Goal: Complete application form: Complete application form

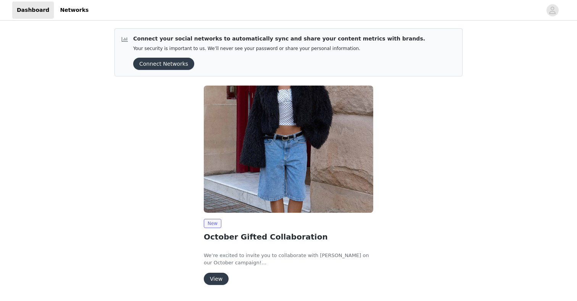
scroll to position [22, 0]
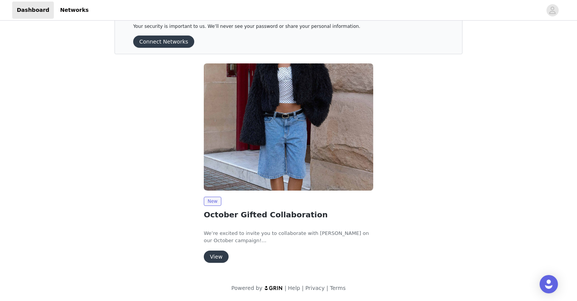
click at [215, 248] on div "New October Gifted Collaboration We’re excited to invite you to collaborate wit…" at bounding box center [288, 230] width 169 height 66
click at [215, 253] on button "View" at bounding box center [216, 256] width 25 height 12
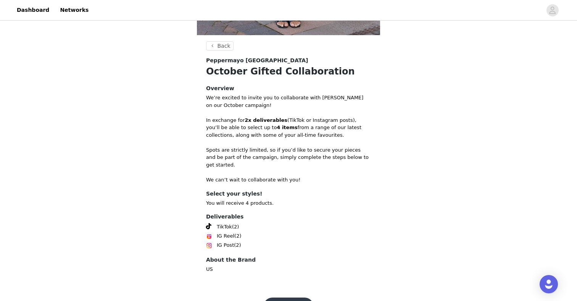
scroll to position [256, 0]
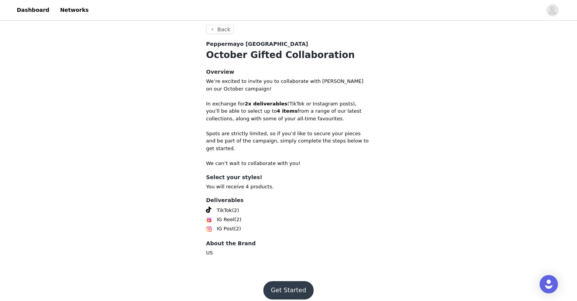
click at [277, 283] on button "Get Started" at bounding box center [288, 290] width 51 height 18
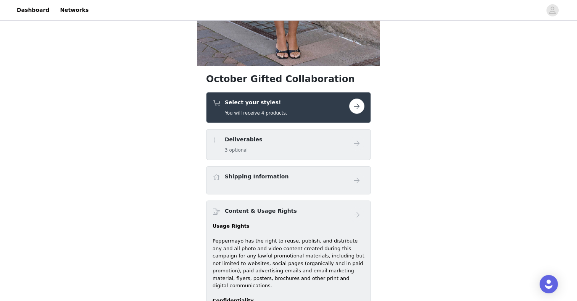
scroll to position [209, 0]
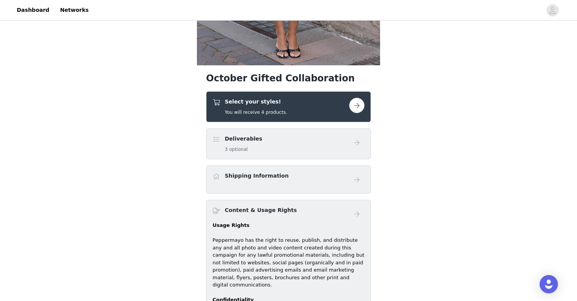
click at [356, 103] on button "button" at bounding box center [356, 105] width 15 height 15
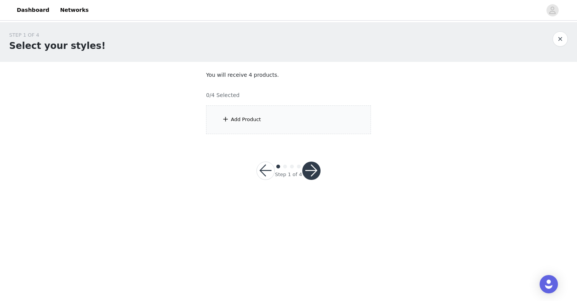
click at [336, 104] on section "You will receive 4 products. 0/4 Selected Add Product" at bounding box center [288, 102] width 183 height 81
click at [336, 112] on div "Add Product" at bounding box center [288, 119] width 165 height 29
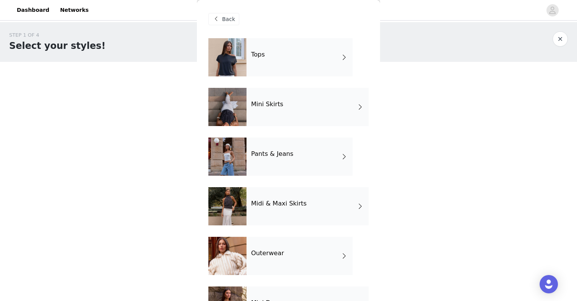
click at [324, 64] on div "Tops" at bounding box center [300, 57] width 106 height 38
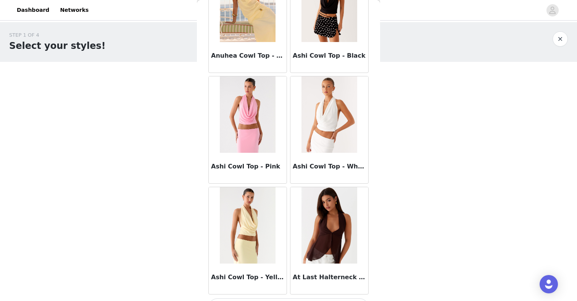
scroll to position [867, 0]
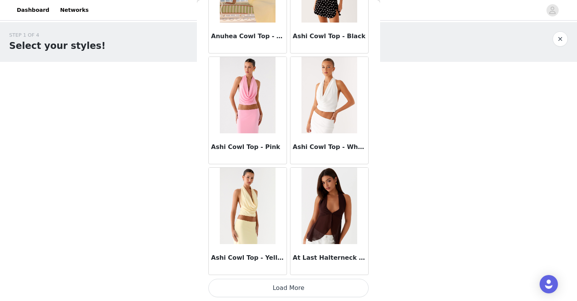
click at [279, 288] on button "Load More" at bounding box center [288, 288] width 160 height 18
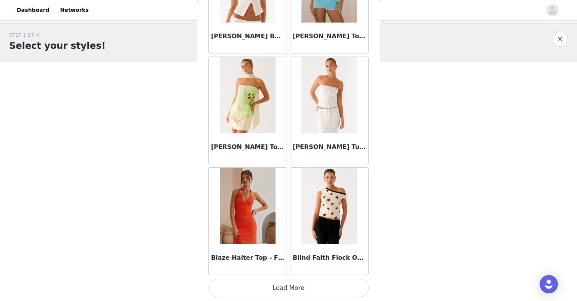
click at [278, 293] on button "Load More" at bounding box center [288, 288] width 160 height 18
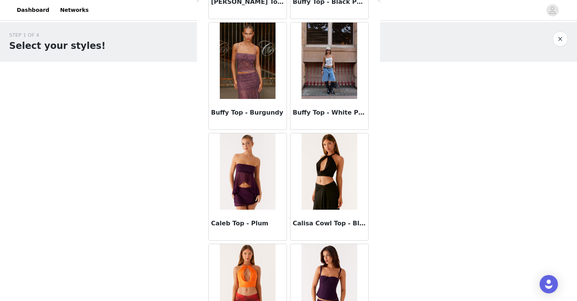
scroll to position [3081, 0]
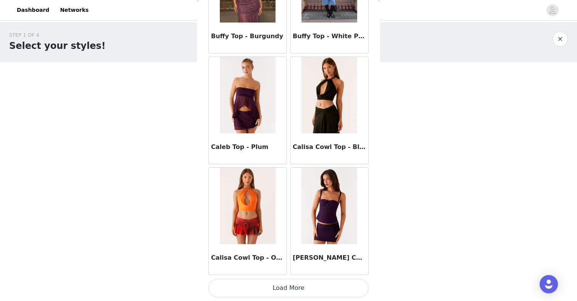
click at [283, 284] on button "Load More" at bounding box center [288, 288] width 160 height 18
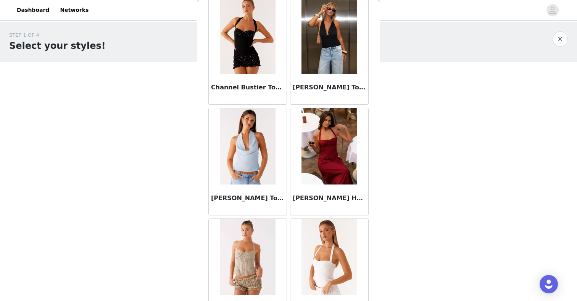
scroll to position [4187, 0]
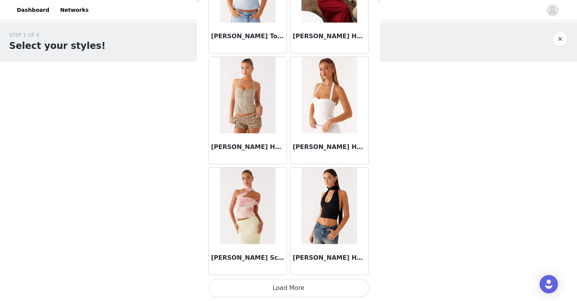
click at [292, 286] on button "Load More" at bounding box center [288, 288] width 160 height 18
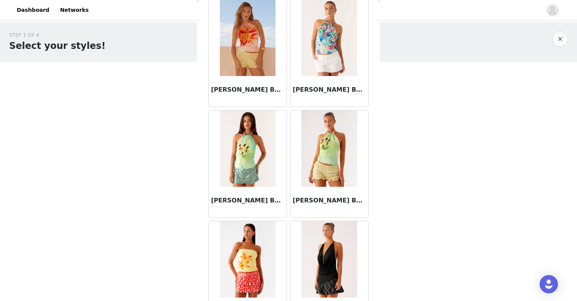
scroll to position [5294, 0]
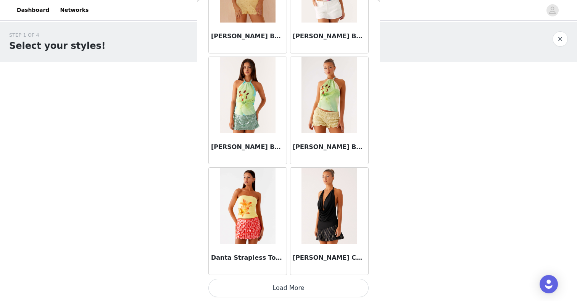
click at [270, 289] on button "Load More" at bounding box center [288, 288] width 160 height 18
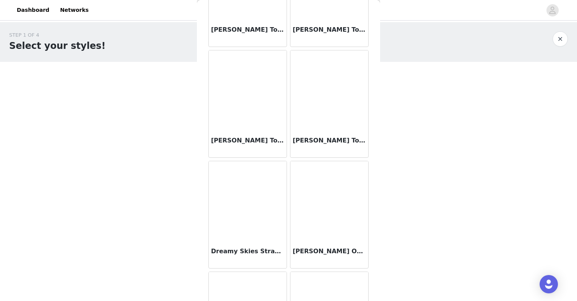
scroll to position [6401, 0]
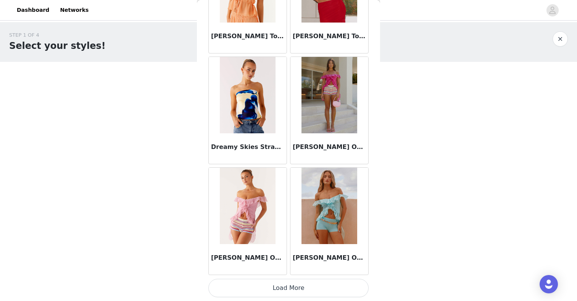
click at [277, 285] on button "Load More" at bounding box center [288, 288] width 160 height 18
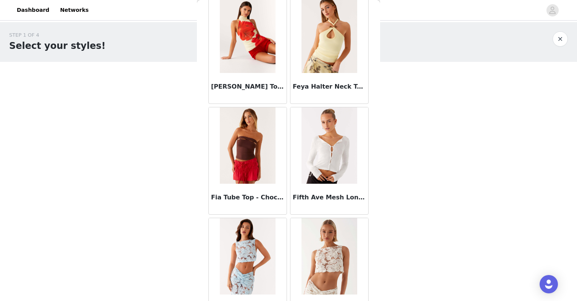
scroll to position [7508, 0]
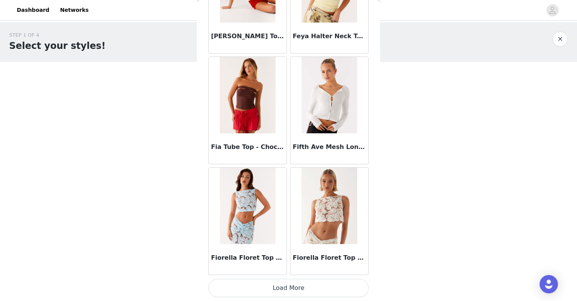
click at [281, 287] on button "Load More" at bounding box center [288, 288] width 160 height 18
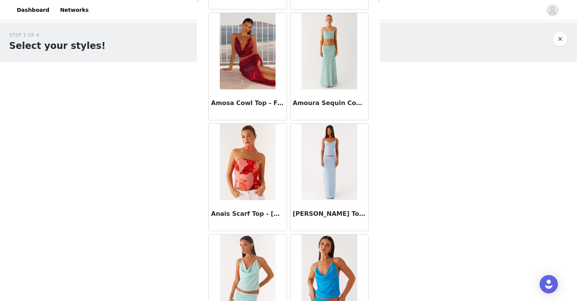
scroll to position [0, 0]
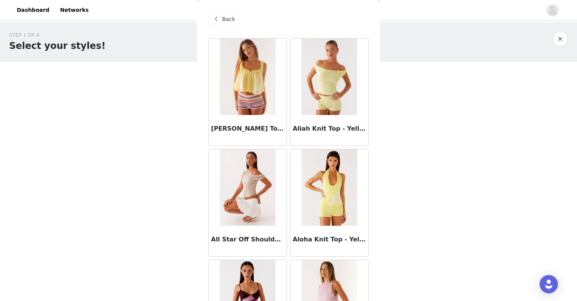
click at [226, 20] on span "Back" at bounding box center [228, 19] width 13 height 8
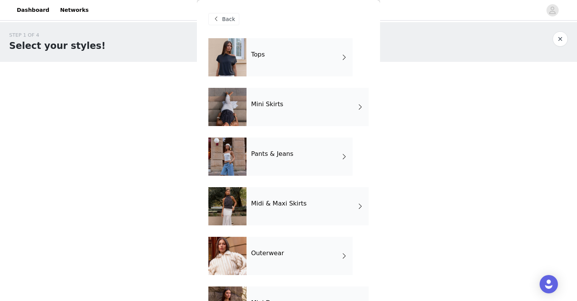
click at [231, 116] on div at bounding box center [227, 107] width 38 height 38
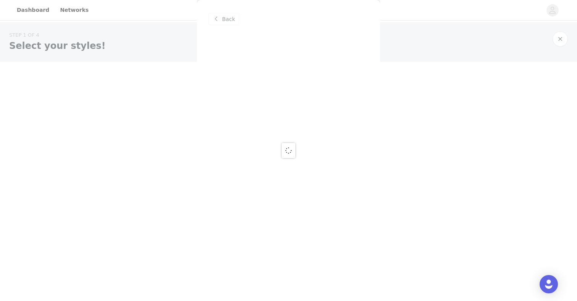
click at [220, 16] on div at bounding box center [288, 150] width 577 height 301
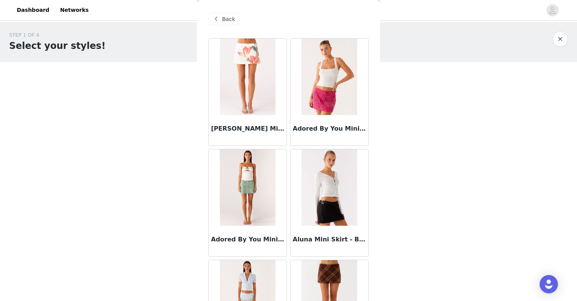
click at [218, 19] on span at bounding box center [215, 19] width 9 height 9
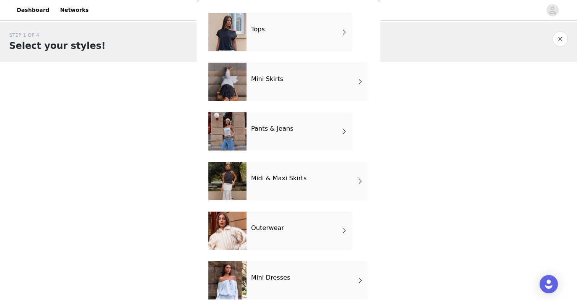
scroll to position [26, 0]
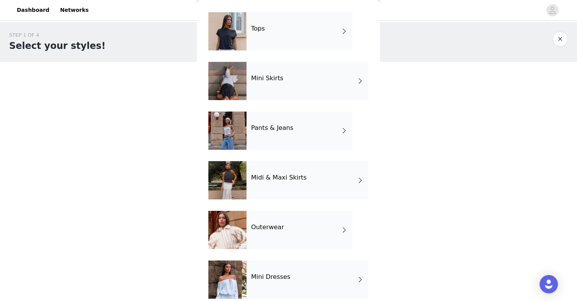
click at [265, 120] on div "Pants & Jeans" at bounding box center [300, 130] width 106 height 38
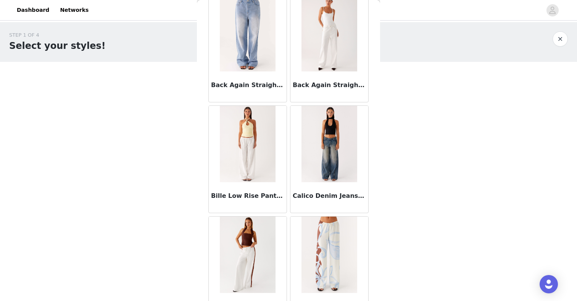
scroll to position [156, 0]
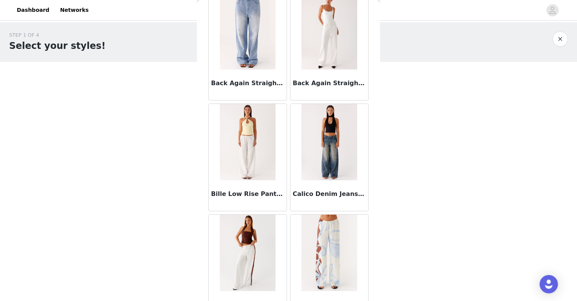
click at [327, 169] on img at bounding box center [328, 142] width 55 height 76
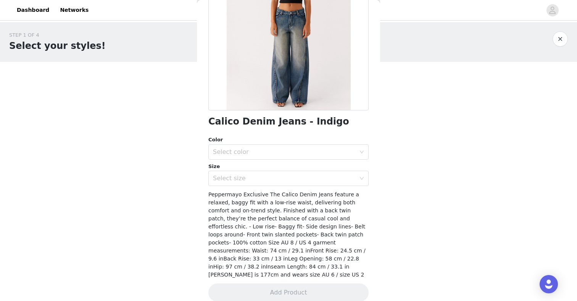
scroll to position [102, 0]
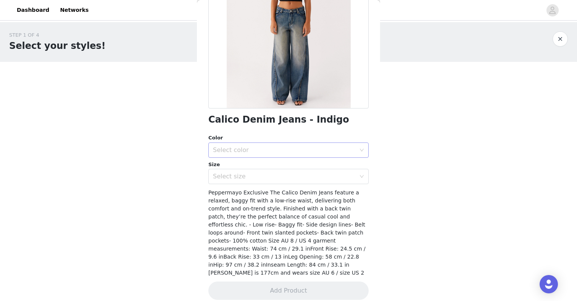
click at [319, 147] on div "Select color" at bounding box center [284, 150] width 143 height 8
click at [305, 166] on li "Indigo" at bounding box center [288, 167] width 160 height 12
click at [301, 176] on div "Select size" at bounding box center [284, 176] width 143 height 8
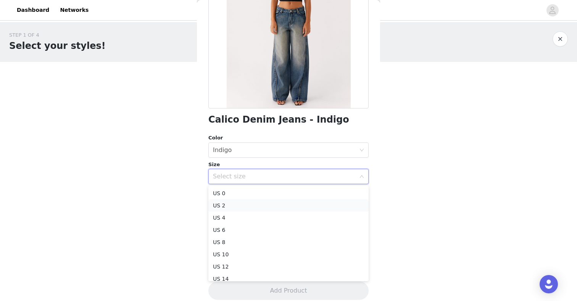
click at [280, 201] on li "US 2" at bounding box center [288, 205] width 160 height 12
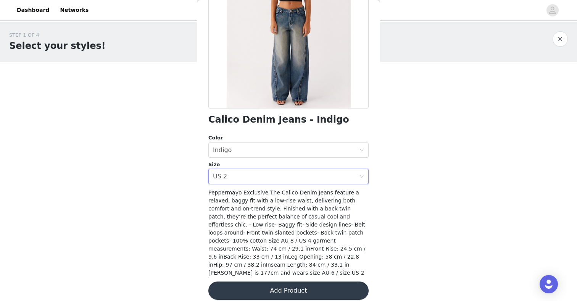
click at [269, 284] on button "Add Product" at bounding box center [288, 290] width 160 height 18
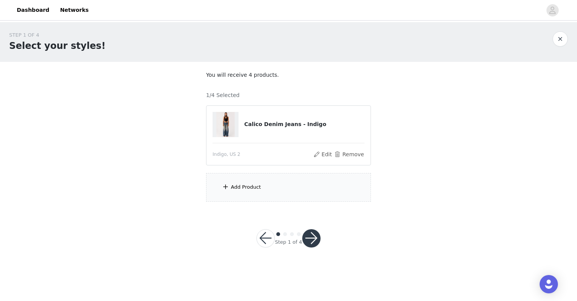
click at [272, 194] on div "Add Product" at bounding box center [288, 187] width 165 height 29
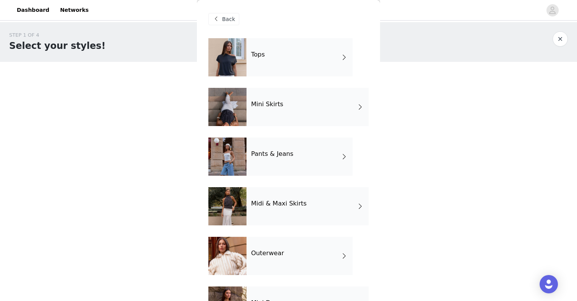
click at [270, 166] on div "Pants & Jeans" at bounding box center [300, 156] width 106 height 38
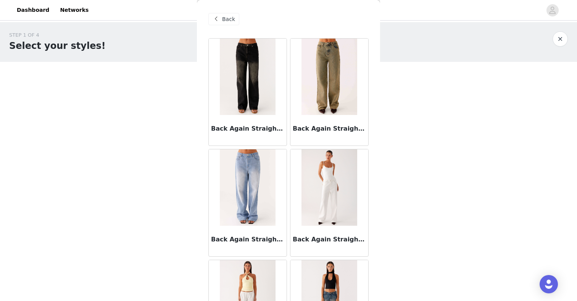
click at [324, 131] on h3 "Back Again Straight Leg Denim Jeans - Brown Sand Wash" at bounding box center [329, 128] width 73 height 9
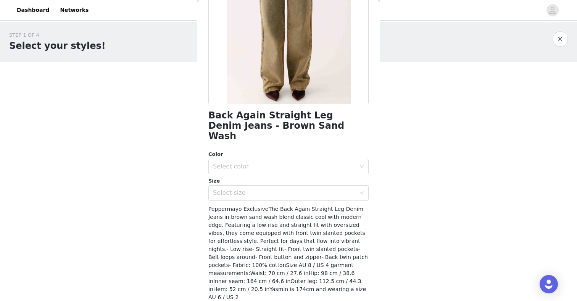
scroll to position [111, 0]
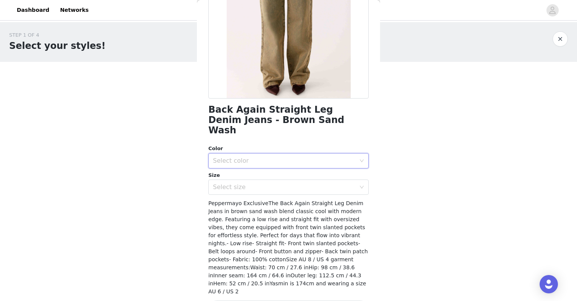
click at [287, 153] on div "Select color" at bounding box center [286, 160] width 146 height 15
click at [270, 168] on li "Brown Sand Wash" at bounding box center [288, 167] width 160 height 12
click at [267, 183] on div "Select size" at bounding box center [284, 187] width 143 height 8
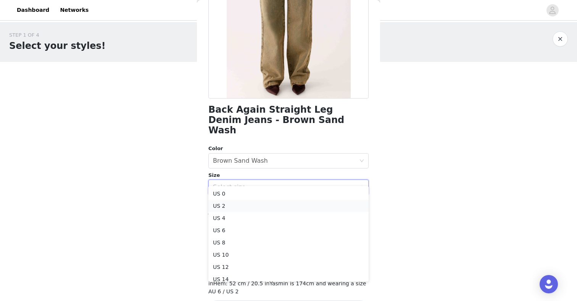
click at [256, 203] on li "US 2" at bounding box center [288, 206] width 160 height 12
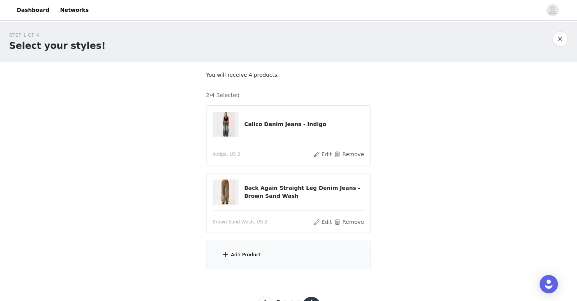
scroll to position [32, 0]
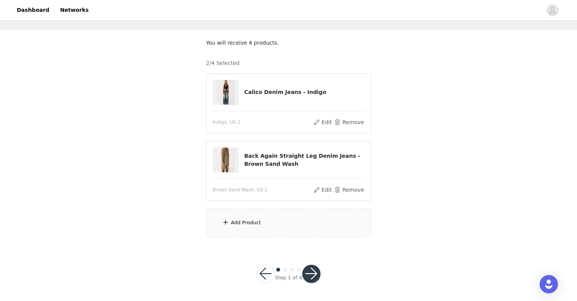
click at [267, 231] on div "Add Product" at bounding box center [288, 222] width 165 height 29
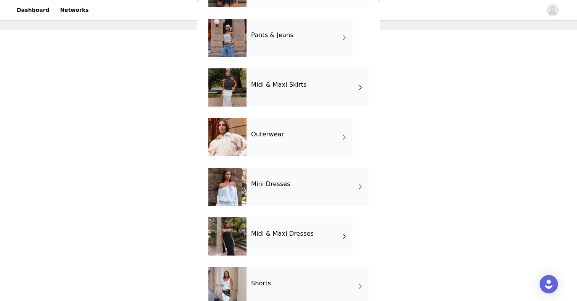
scroll to position [134, 0]
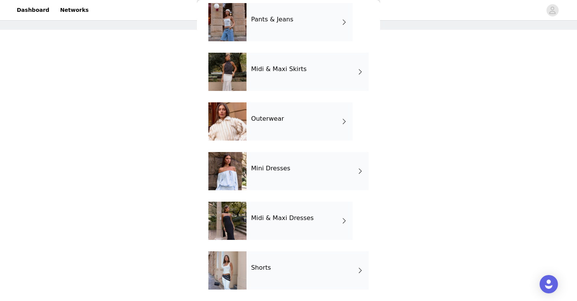
click at [326, 71] on div "Midi & Maxi Skirts" at bounding box center [308, 72] width 122 height 38
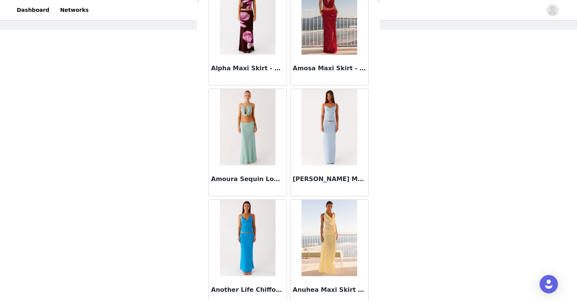
scroll to position [0, 0]
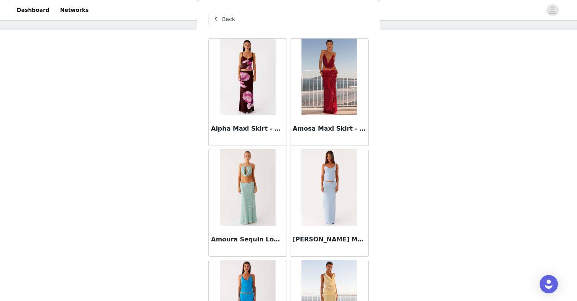
click at [226, 18] on span "Back" at bounding box center [228, 19] width 13 height 8
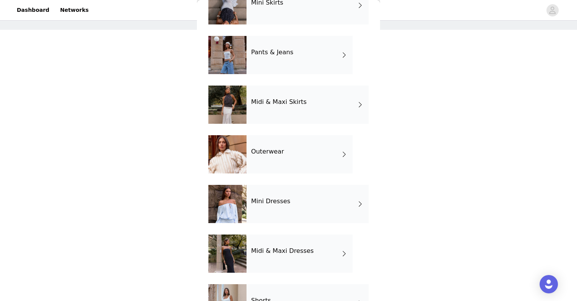
scroll to position [105, 0]
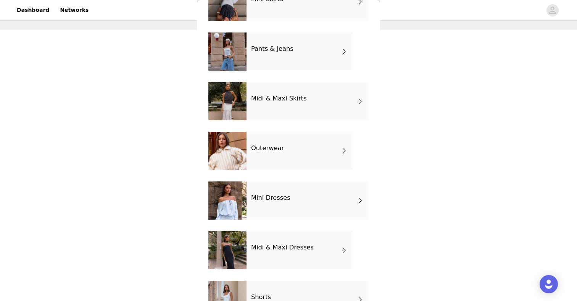
click at [253, 164] on div "Outerwear" at bounding box center [300, 151] width 106 height 38
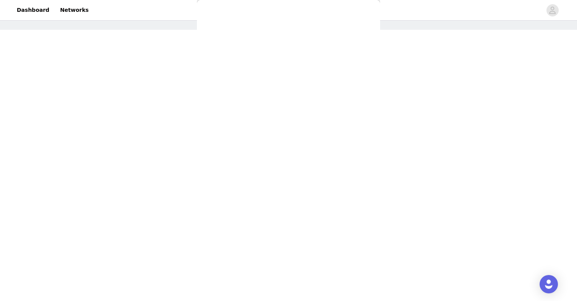
scroll to position [0, 0]
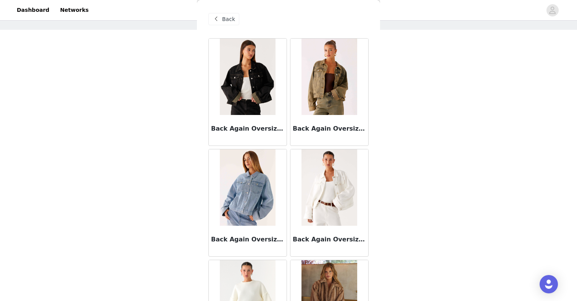
click at [335, 90] on img at bounding box center [328, 77] width 55 height 76
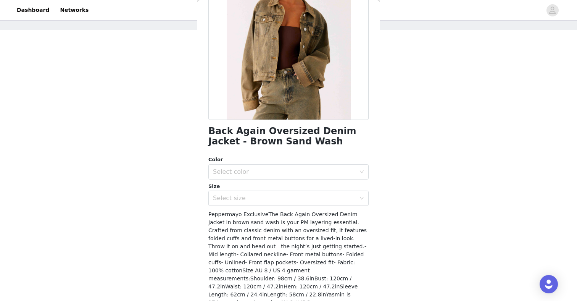
scroll to position [95, 0]
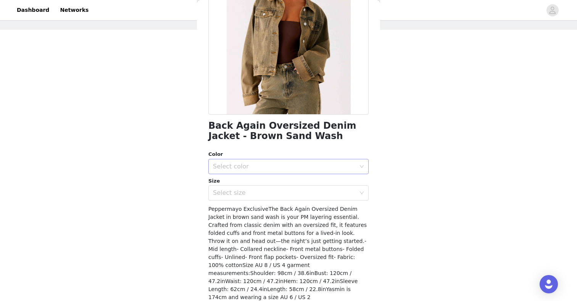
click at [313, 164] on div "Select color" at bounding box center [284, 167] width 143 height 8
click at [305, 186] on li "Brown Sand Wash" at bounding box center [288, 183] width 160 height 12
click at [308, 191] on div "Select size" at bounding box center [284, 193] width 143 height 8
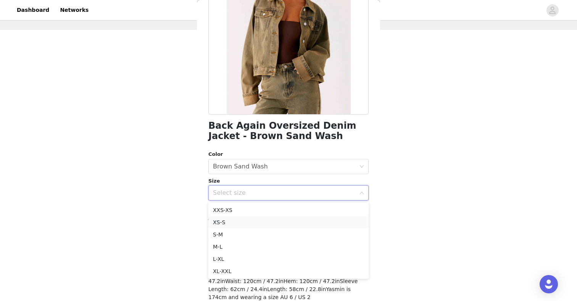
click at [261, 224] on li "XS-S" at bounding box center [288, 222] width 160 height 12
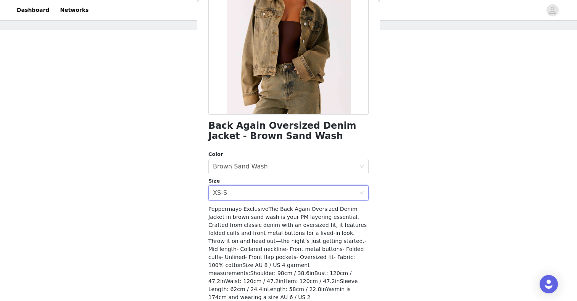
scroll to position [120, 0]
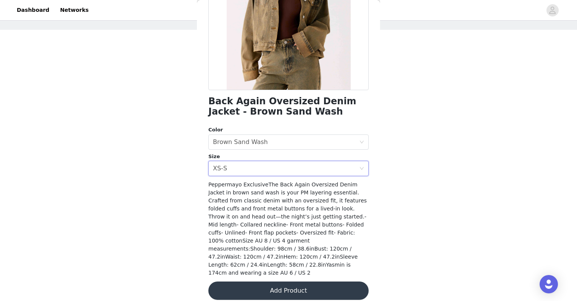
click at [246, 282] on button "Add Product" at bounding box center [288, 290] width 160 height 18
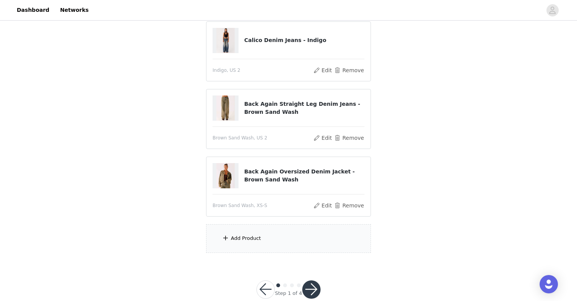
scroll to position [100, 0]
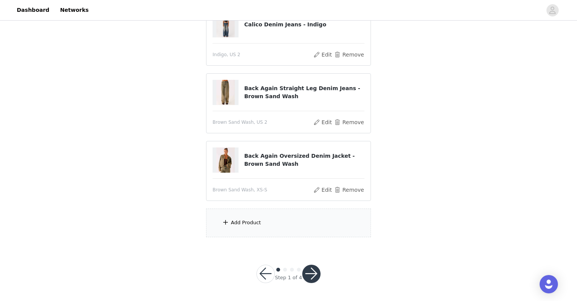
click at [255, 229] on div "Add Product" at bounding box center [288, 222] width 165 height 29
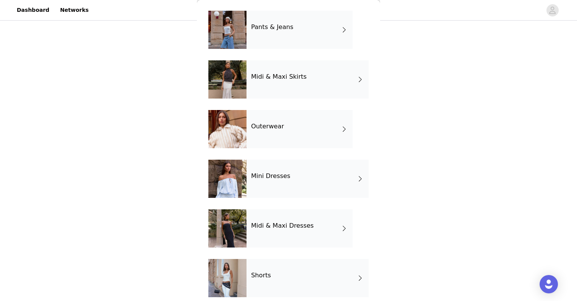
scroll to position [134, 0]
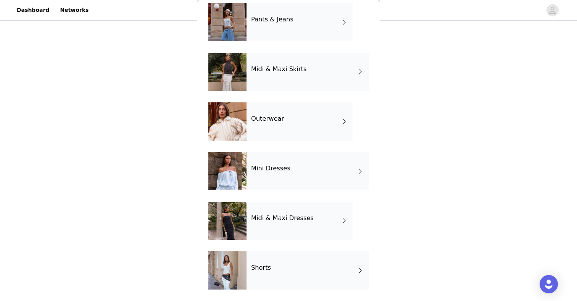
click at [274, 129] on div "Outerwear" at bounding box center [300, 121] width 106 height 38
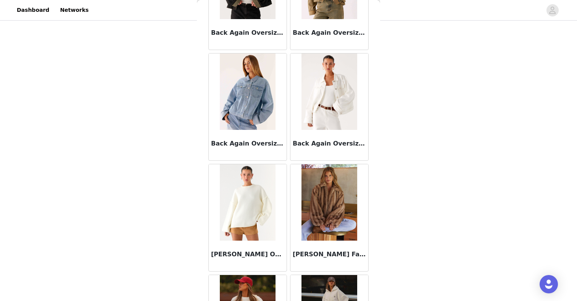
scroll to position [93, 0]
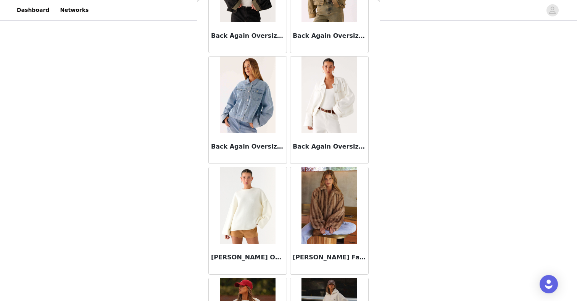
click at [313, 218] on img at bounding box center [328, 205] width 55 height 76
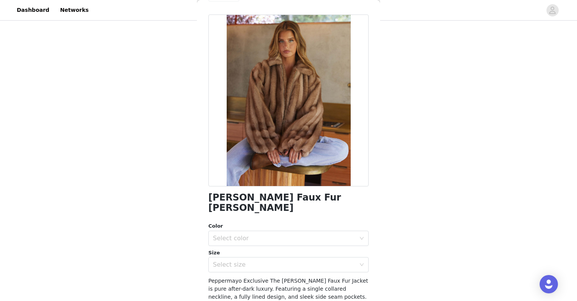
scroll to position [0, 0]
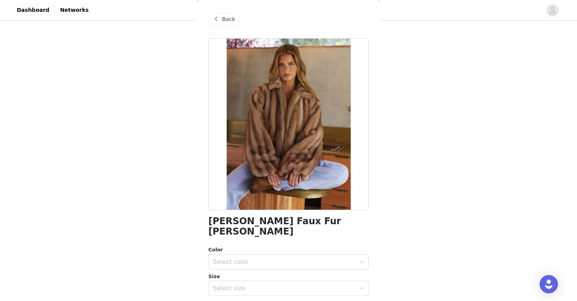
click at [232, 21] on span "Back" at bounding box center [228, 19] width 13 height 8
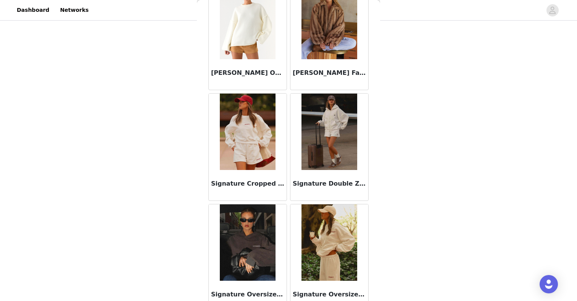
scroll to position [281, 0]
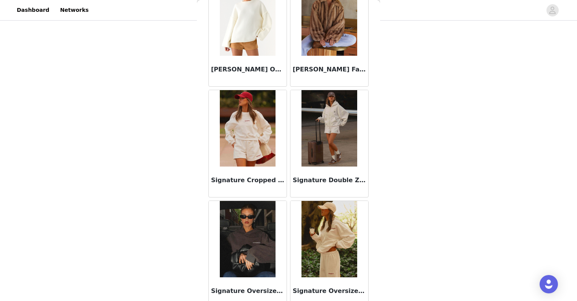
click at [320, 137] on img at bounding box center [328, 128] width 55 height 76
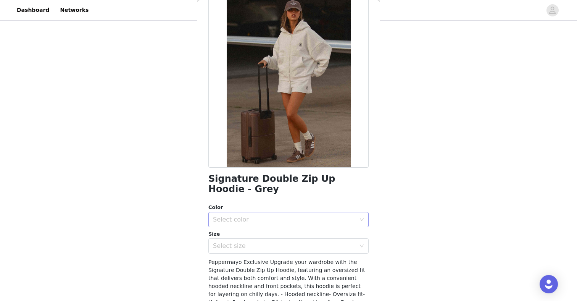
scroll to position [0, 0]
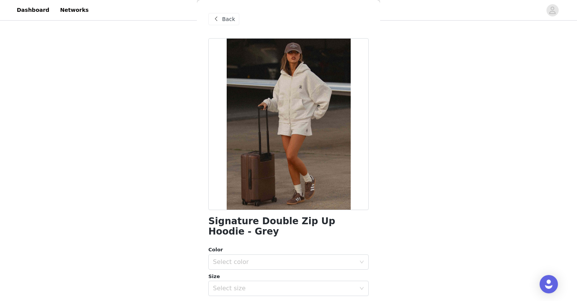
click at [227, 21] on span "Back" at bounding box center [228, 19] width 13 height 8
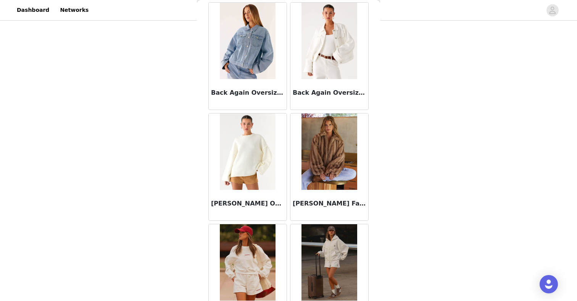
scroll to position [169, 0]
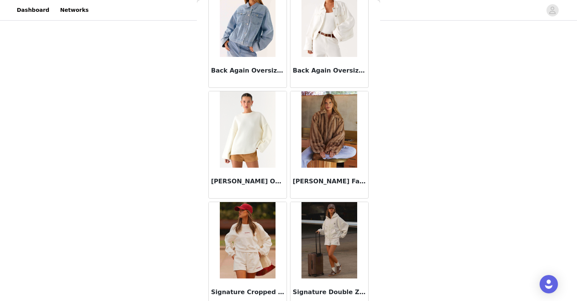
click at [345, 124] on img at bounding box center [328, 129] width 55 height 76
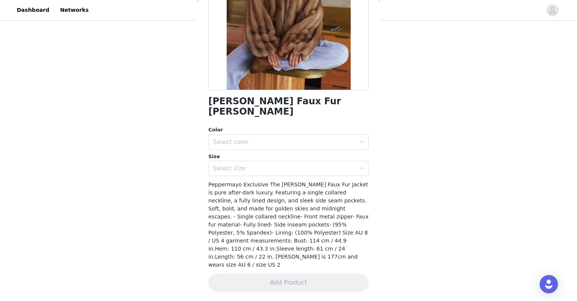
scroll to position [102, 0]
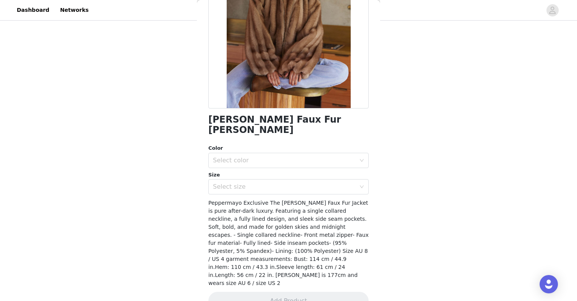
click at [251, 185] on div "[PERSON_NAME] Faux Fur Jacket - Brown Color Select color Size Select size Peppe…" at bounding box center [288, 128] width 160 height 382
click at [251, 183] on div "Select size" at bounding box center [284, 187] width 143 height 8
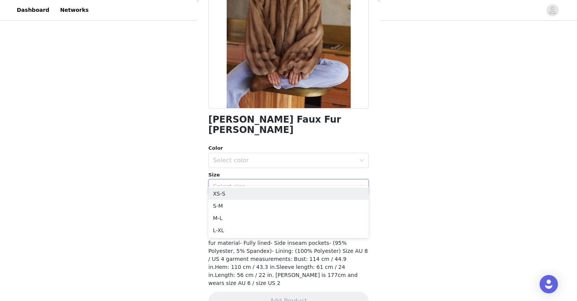
click at [242, 160] on div "Color Select color Size Select size" at bounding box center [288, 169] width 160 height 50
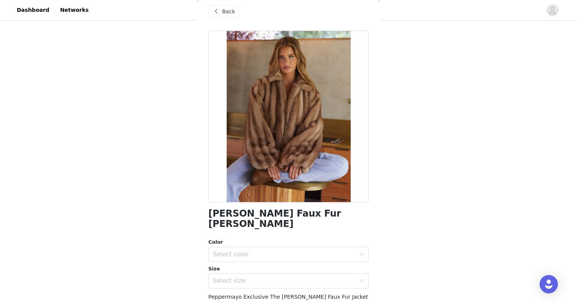
scroll to position [2, 0]
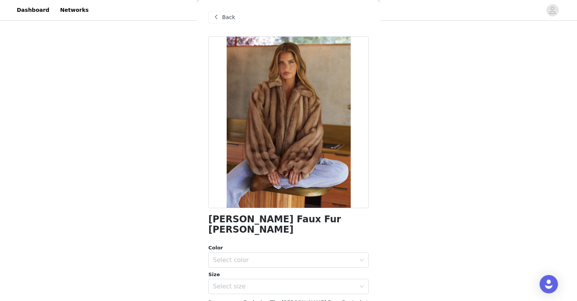
click at [223, 20] on span "Back" at bounding box center [228, 17] width 13 height 8
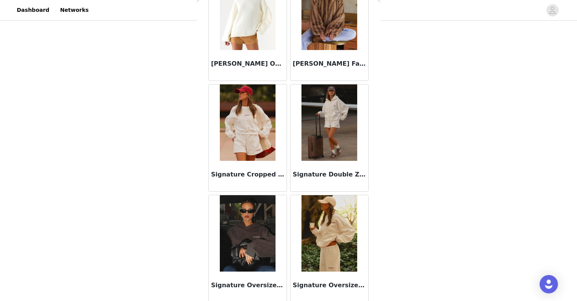
click at [318, 144] on img at bounding box center [328, 122] width 55 height 76
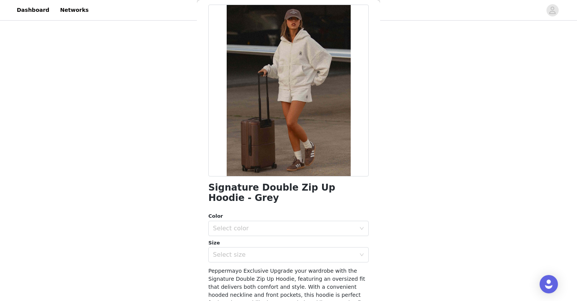
scroll to position [39, 0]
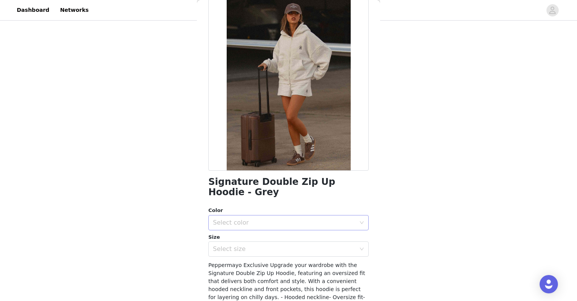
click at [244, 218] on div "Select color" at bounding box center [286, 222] width 146 height 15
click at [235, 237] on li "Grey" at bounding box center [288, 239] width 160 height 12
click at [230, 252] on div "Select size" at bounding box center [284, 249] width 143 height 8
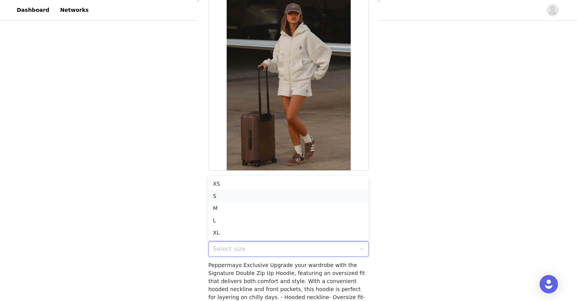
click at [245, 193] on li "S" at bounding box center [288, 196] width 160 height 12
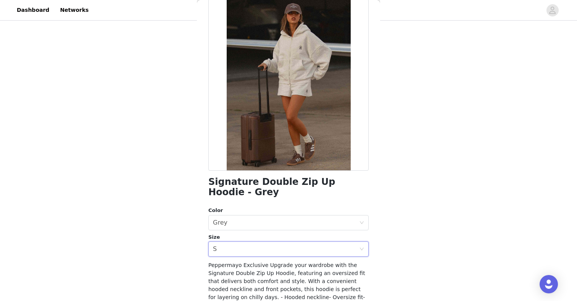
scroll to position [42, 0]
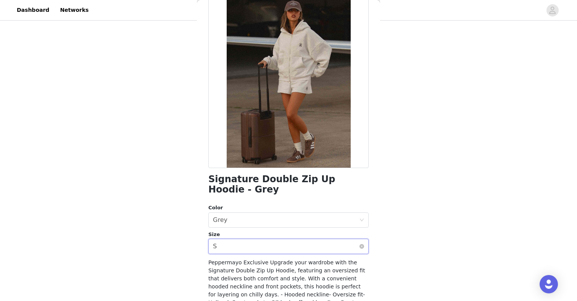
click at [263, 248] on div "Select size S" at bounding box center [286, 246] width 146 height 15
click at [199, 255] on div "Back Signature Double Zip Up Hoodie - Grey Color Select color Grey Size Select …" at bounding box center [288, 150] width 183 height 301
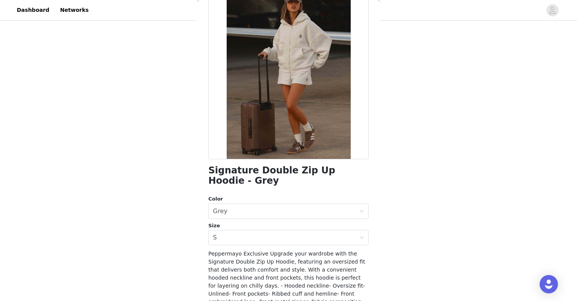
scroll to position [112, 0]
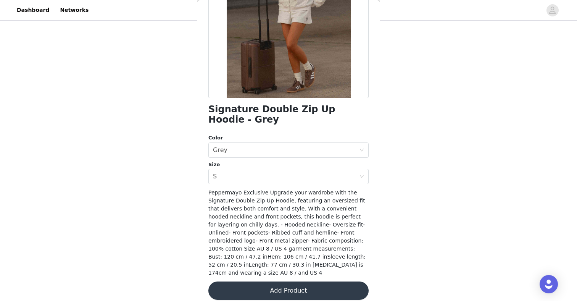
click at [237, 282] on button "Add Product" at bounding box center [288, 290] width 160 height 18
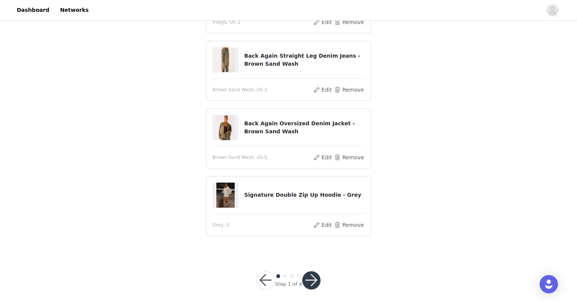
scroll to position [118, 0]
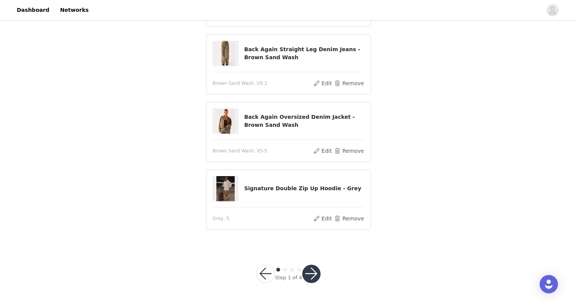
click at [226, 123] on img at bounding box center [225, 120] width 18 height 25
click at [263, 121] on h4 "Back Again Oversized Denim Jacket - Brown Sand Wash" at bounding box center [304, 121] width 120 height 16
click at [324, 149] on button "Edit" at bounding box center [322, 150] width 19 height 9
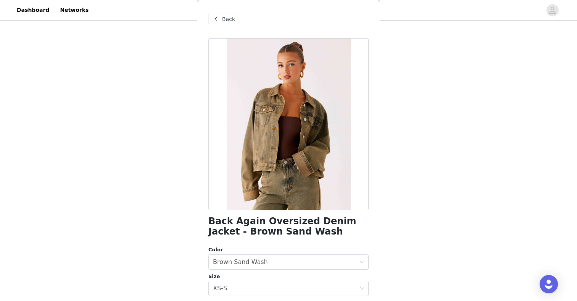
click at [217, 22] on span at bounding box center [215, 19] width 9 height 9
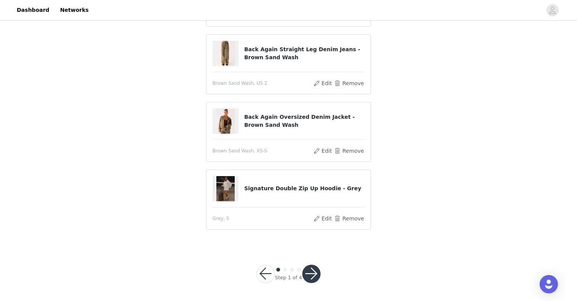
click at [312, 270] on button "button" at bounding box center [311, 273] width 18 height 18
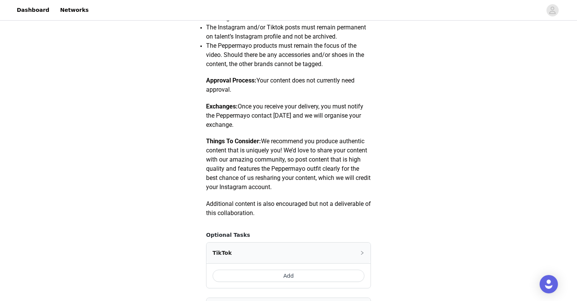
scroll to position [443, 0]
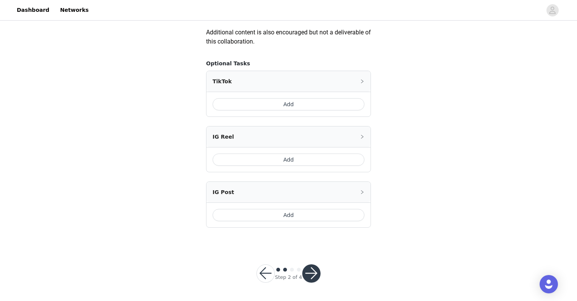
click at [268, 274] on button "button" at bounding box center [265, 273] width 18 height 18
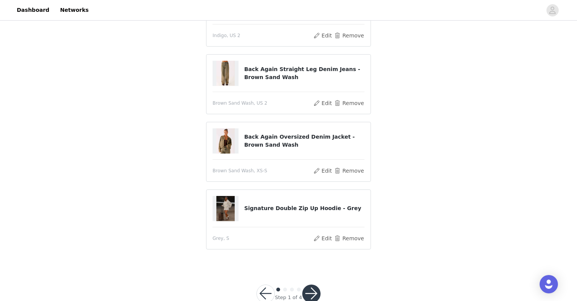
scroll to position [126, 0]
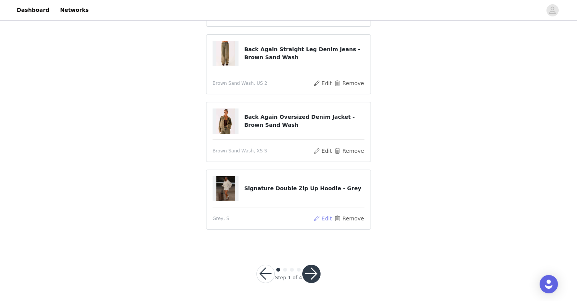
click at [320, 219] on button "Edit" at bounding box center [322, 218] width 19 height 9
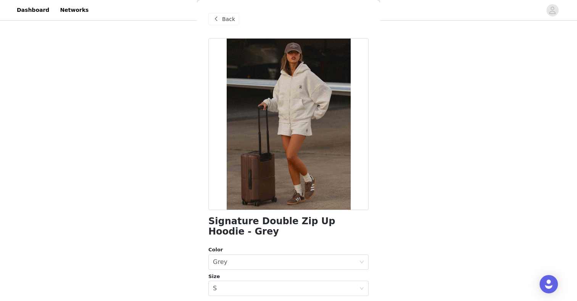
click at [218, 15] on span at bounding box center [215, 19] width 9 height 9
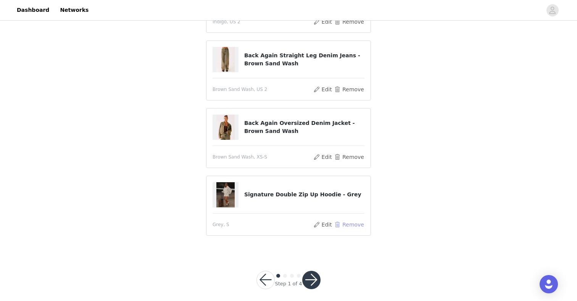
click at [352, 227] on button "Remove" at bounding box center [349, 224] width 31 height 9
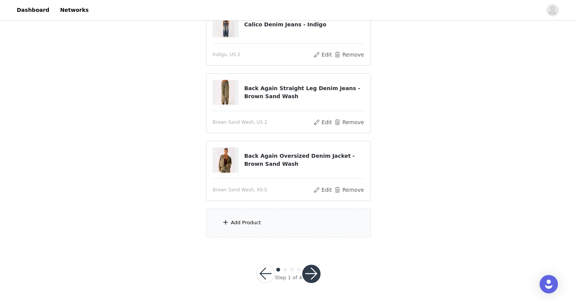
click at [342, 222] on div "Add Product" at bounding box center [288, 222] width 165 height 29
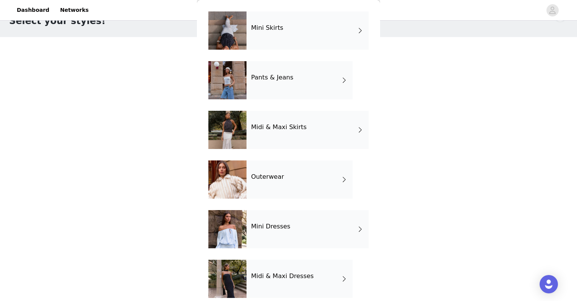
scroll to position [134, 0]
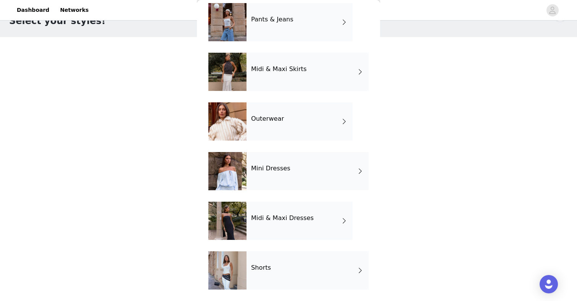
click at [308, 129] on div "Outerwear" at bounding box center [300, 121] width 106 height 38
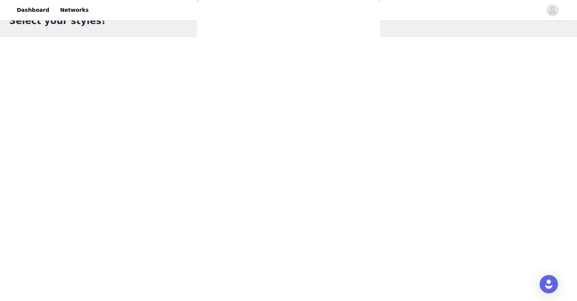
scroll to position [0, 0]
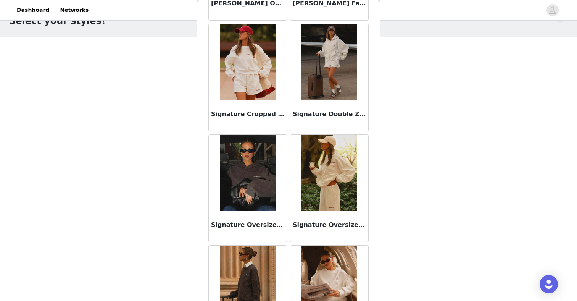
click at [325, 75] on img at bounding box center [328, 62] width 55 height 76
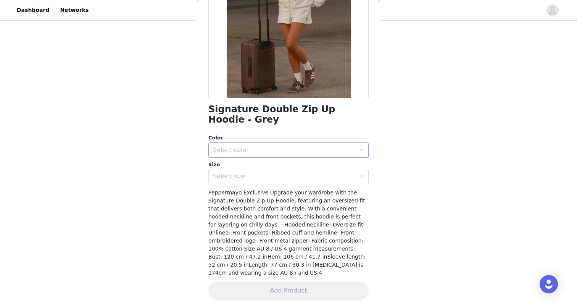
scroll to position [63, 0]
click at [287, 144] on div "Select color" at bounding box center [286, 150] width 146 height 15
click at [278, 170] on li "Grey" at bounding box center [288, 167] width 160 height 12
click at [272, 182] on div "Select size" at bounding box center [286, 176] width 146 height 15
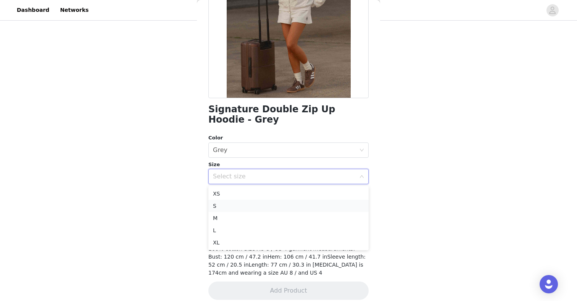
click at [266, 203] on li "S" at bounding box center [288, 206] width 160 height 12
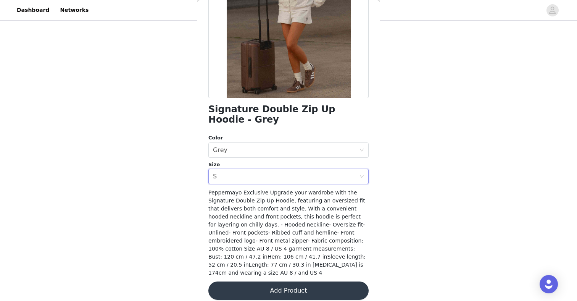
click at [259, 281] on button "Add Product" at bounding box center [288, 290] width 160 height 18
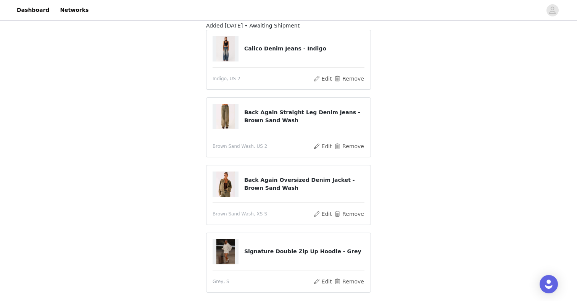
scroll to position [126, 0]
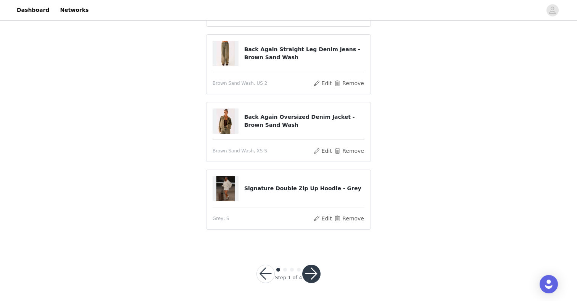
click at [310, 269] on button "button" at bounding box center [311, 273] width 18 height 18
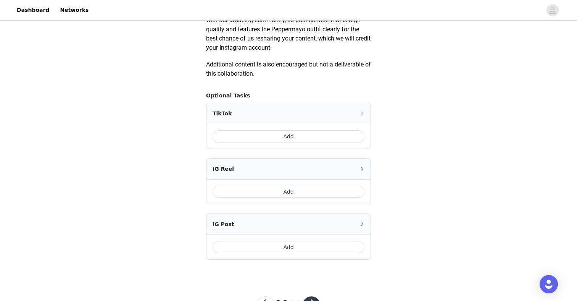
scroll to position [443, 0]
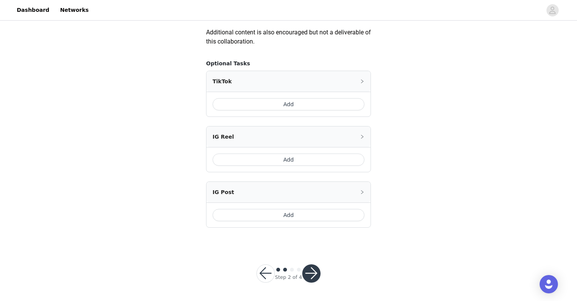
click at [310, 271] on button "button" at bounding box center [311, 273] width 18 height 18
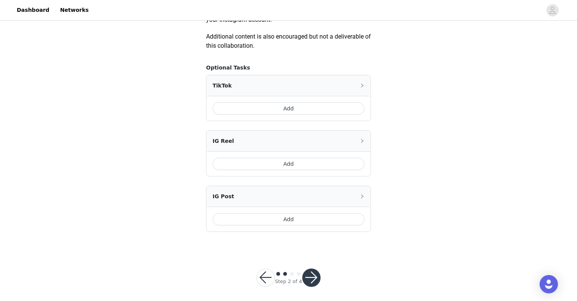
scroll to position [440, 0]
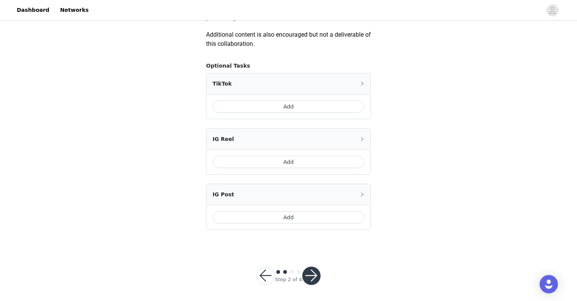
click at [310, 271] on button "button" at bounding box center [311, 275] width 18 height 18
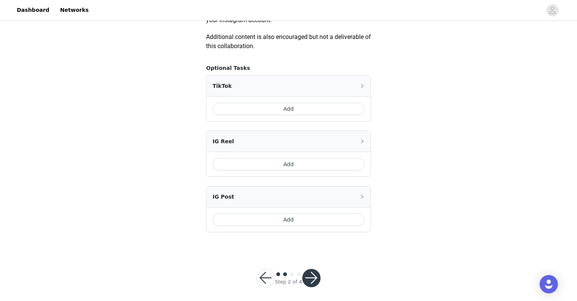
scroll to position [443, 0]
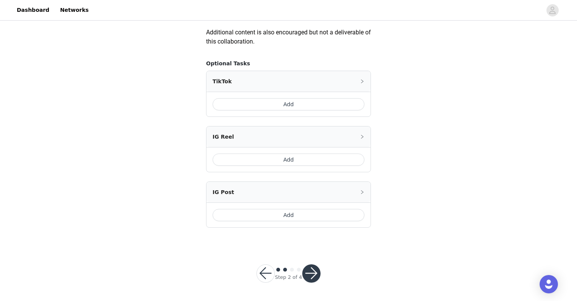
click at [313, 269] on button "button" at bounding box center [311, 273] width 18 height 18
click at [314, 276] on button "button" at bounding box center [311, 273] width 18 height 18
click at [314, 276] on div at bounding box center [311, 273] width 18 height 18
click at [314, 276] on button "button" at bounding box center [311, 273] width 18 height 18
click at [314, 276] on div at bounding box center [311, 273] width 18 height 18
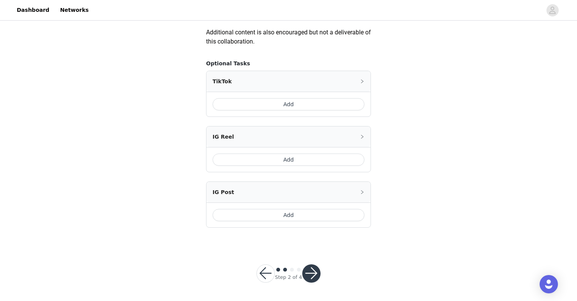
click at [314, 276] on button "button" at bounding box center [311, 273] width 18 height 18
click at [314, 276] on div at bounding box center [311, 273] width 18 height 18
click at [314, 276] on button "button" at bounding box center [311, 273] width 18 height 18
click at [270, 272] on button "button" at bounding box center [265, 273] width 18 height 18
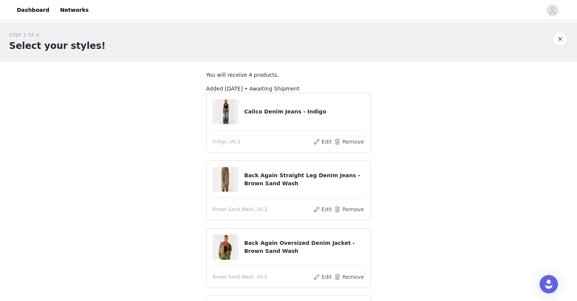
scroll to position [126, 0]
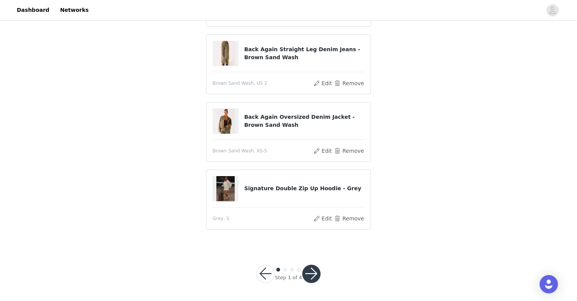
drag, startPoint x: 285, startPoint y: 268, endPoint x: 312, endPoint y: 266, distance: 27.5
click at [312, 266] on button "button" at bounding box center [311, 273] width 18 height 18
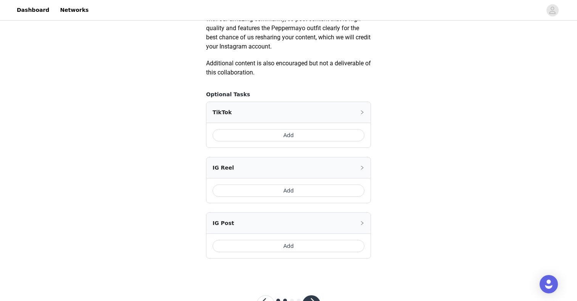
scroll to position [443, 0]
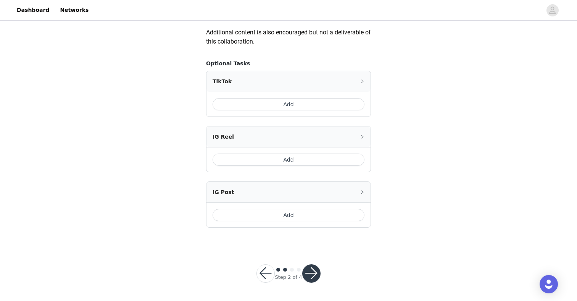
click at [312, 266] on button "button" at bounding box center [311, 273] width 18 height 18
click at [300, 105] on button "Add" at bounding box center [289, 104] width 152 height 12
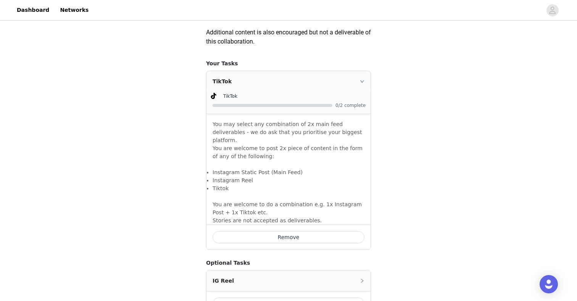
scroll to position [579, 0]
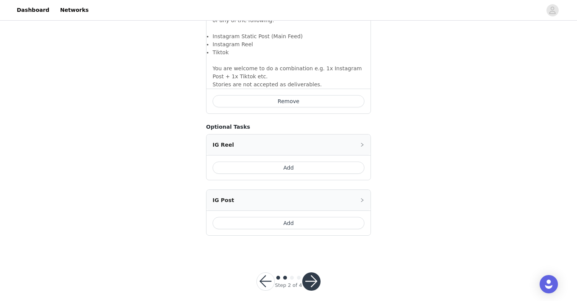
click at [305, 272] on button "button" at bounding box center [311, 281] width 18 height 18
click at [305, 272] on div at bounding box center [311, 281] width 18 height 18
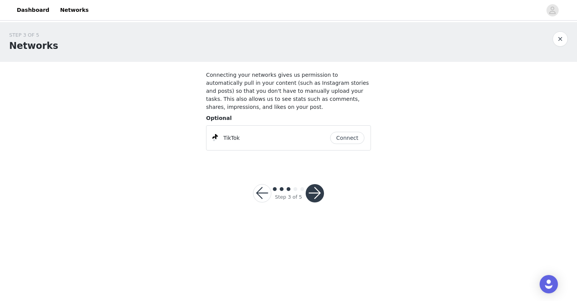
click at [313, 192] on button "button" at bounding box center [315, 193] width 18 height 18
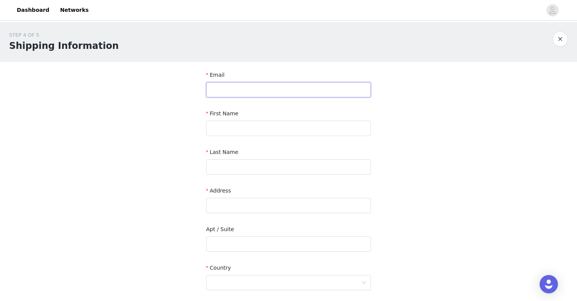
click at [280, 88] on input "text" at bounding box center [288, 89] width 165 height 15
type input "[EMAIL_ADDRESS][DOMAIN_NAME]"
click at [268, 115] on div "First Name" at bounding box center [288, 115] width 165 height 11
click at [258, 137] on div "First Name" at bounding box center [288, 124] width 165 height 29
click at [251, 130] on input "text" at bounding box center [288, 128] width 165 height 15
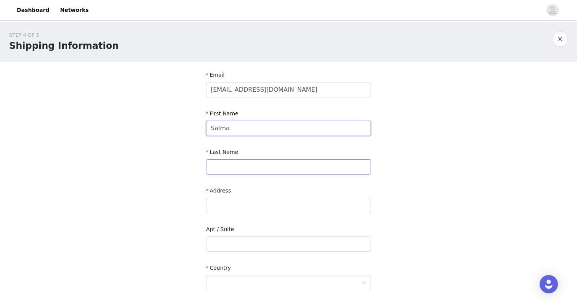
type input "Salma"
click at [240, 163] on input "text" at bounding box center [288, 166] width 165 height 15
type input "Hilweh"
click at [232, 200] on input "text" at bounding box center [288, 205] width 165 height 15
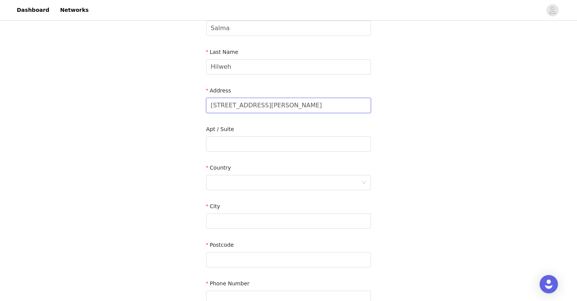
scroll to position [104, 0]
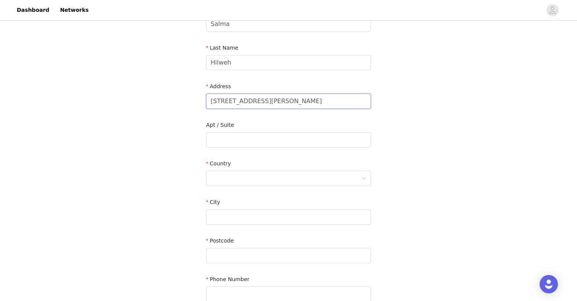
type input "[STREET_ADDRESS][PERSON_NAME]"
click at [221, 187] on div "Country" at bounding box center [288, 174] width 165 height 29
click at [221, 169] on div "Country" at bounding box center [288, 165] width 165 height 11
click at [222, 177] on div at bounding box center [286, 178] width 151 height 15
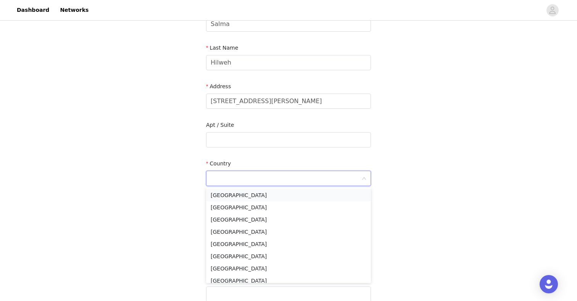
click at [228, 195] on li "[GEOGRAPHIC_DATA]" at bounding box center [288, 195] width 165 height 12
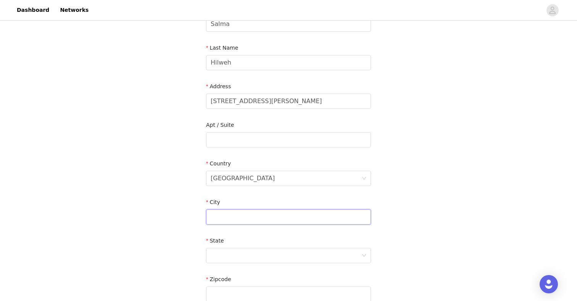
click at [227, 217] on input "text" at bounding box center [288, 216] width 165 height 15
type input "[PERSON_NAME]"
click at [228, 250] on div at bounding box center [286, 255] width 151 height 15
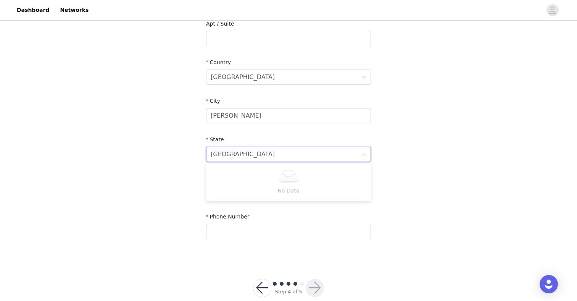
scroll to position [206, 0]
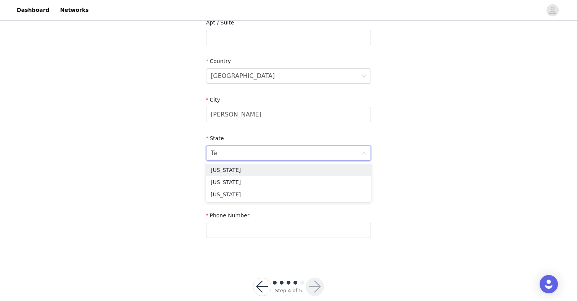
type input "Tex"
click at [227, 171] on li "[US_STATE]" at bounding box center [288, 170] width 165 height 12
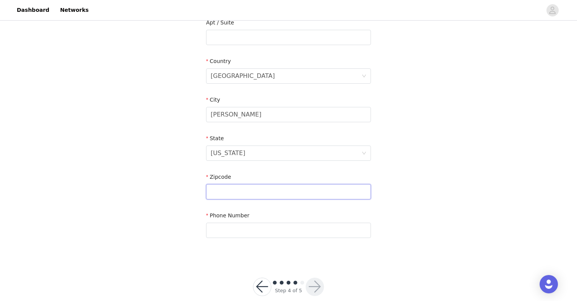
click at [229, 186] on input "text" at bounding box center [288, 191] width 165 height 15
type input "75098"
click at [228, 223] on input "text" at bounding box center [288, 229] width 165 height 15
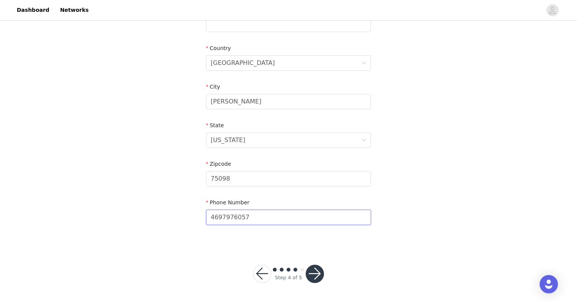
type input "4697976057"
click at [316, 269] on button "button" at bounding box center [315, 273] width 18 height 18
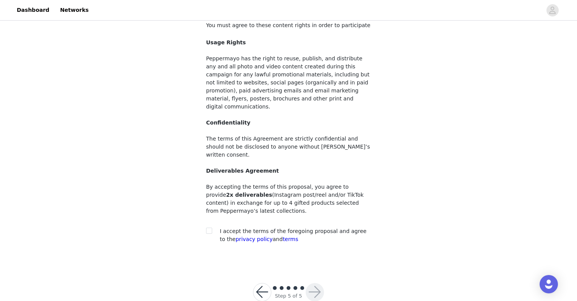
scroll to position [50, 0]
click at [210, 227] on input "checkbox" at bounding box center [208, 229] width 5 height 5
checkbox input "true"
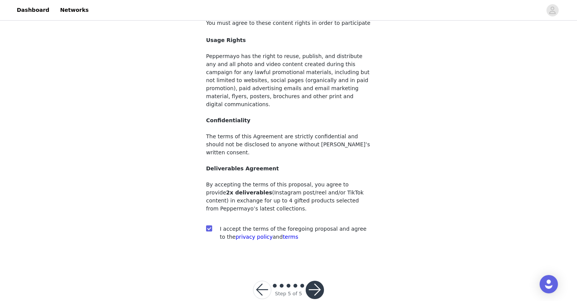
click at [315, 281] on button "button" at bounding box center [315, 290] width 18 height 18
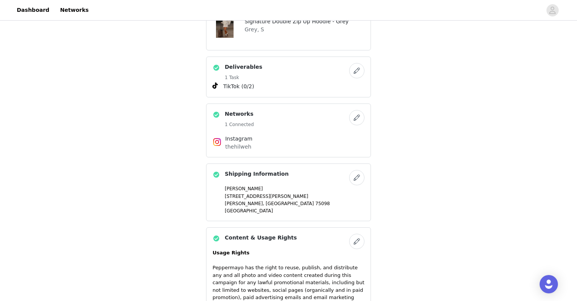
scroll to position [394, 0]
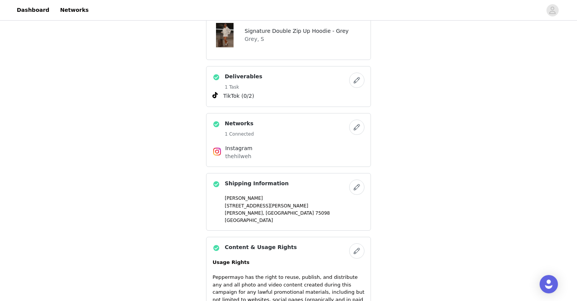
click at [355, 122] on button "button" at bounding box center [356, 126] width 15 height 15
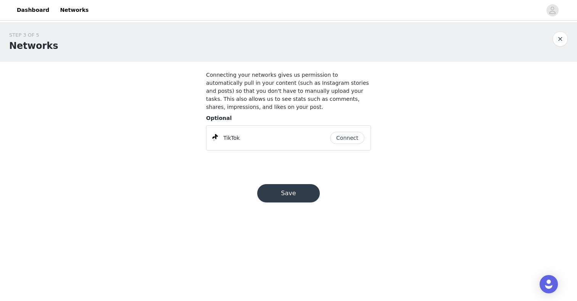
click at [297, 196] on button "Save" at bounding box center [288, 193] width 63 height 18
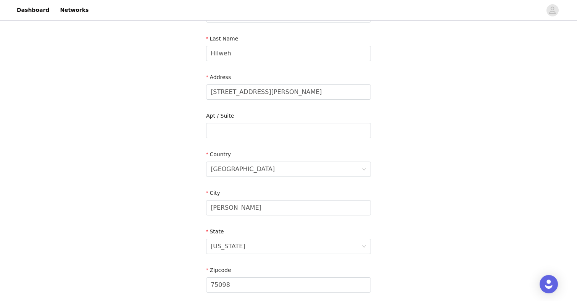
scroll to position [219, 0]
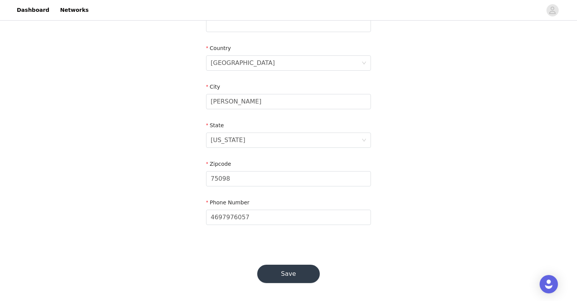
click at [289, 269] on button "Save" at bounding box center [288, 273] width 63 height 18
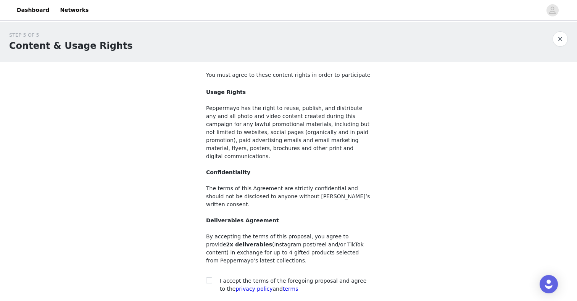
scroll to position [52, 0]
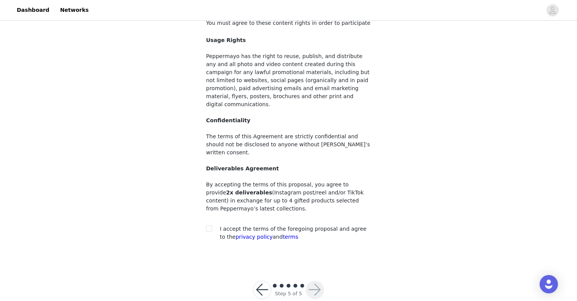
click at [213, 206] on div "You must agree to these content rights in order to participate Usage Rights Pep…" at bounding box center [288, 131] width 165 height 225
click at [211, 225] on input "checkbox" at bounding box center [208, 227] width 5 height 5
checkbox input "true"
click at [311, 281] on button "button" at bounding box center [315, 290] width 18 height 18
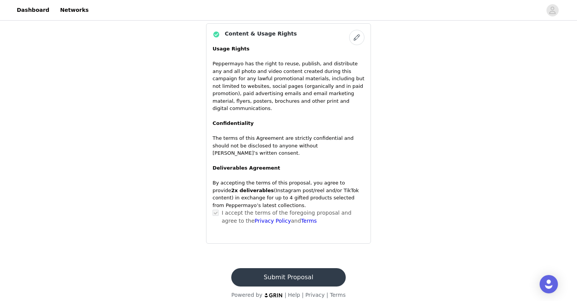
click at [301, 272] on button "Submit Proposal" at bounding box center [288, 277] width 114 height 18
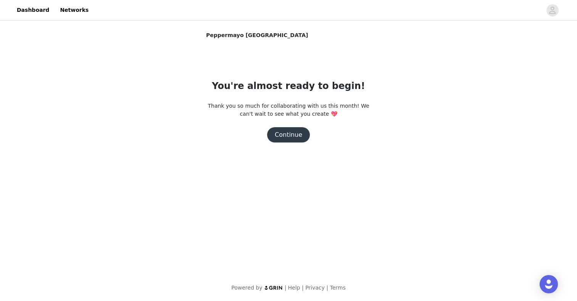
click at [291, 133] on button "Continue" at bounding box center [288, 134] width 43 height 15
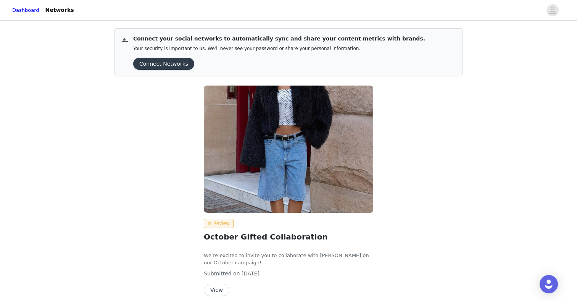
scroll to position [33, 0]
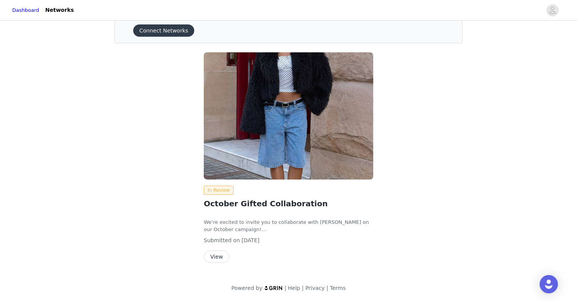
click at [222, 259] on button "View" at bounding box center [217, 256] width 26 height 12
